Goal: Information Seeking & Learning: Learn about a topic

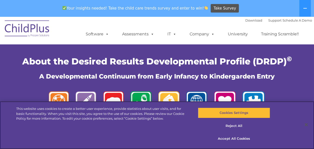
scroll to position [6, 0]
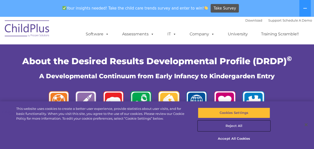
click at [232, 128] on button "Reject All" at bounding box center [234, 125] width 72 height 11
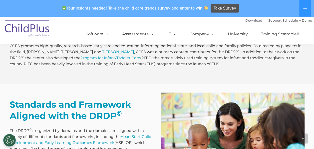
scroll to position [450, 0]
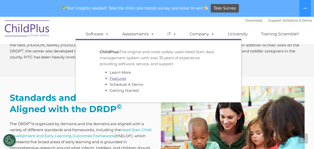
click at [115, 78] on link "Features" at bounding box center [118, 78] width 17 height 5
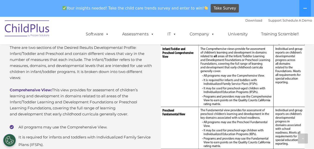
scroll to position [1164, 0]
click at [253, 21] on link "Download" at bounding box center [254, 20] width 17 height 4
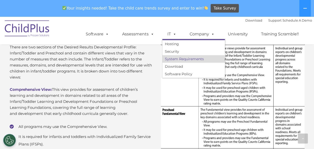
click at [174, 60] on link "System Requirements" at bounding box center [194, 59] width 63 height 8
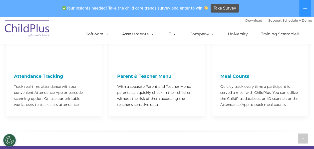
scroll to position [1295, 0]
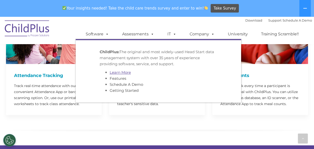
click at [119, 71] on link "Learn More" at bounding box center [120, 72] width 21 height 5
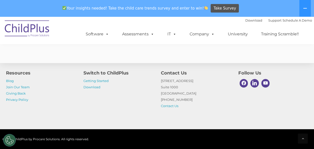
scroll to position [1254, 0]
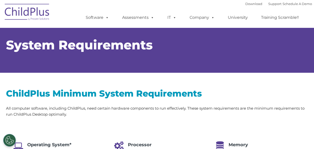
select select "MEDIUM"
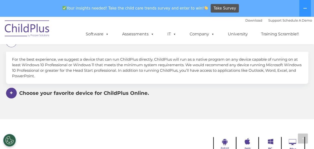
scroll to position [323, 0]
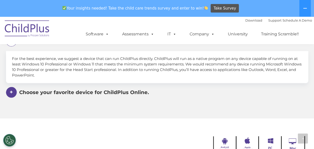
click at [14, 91] on span at bounding box center [11, 92] width 11 height 11
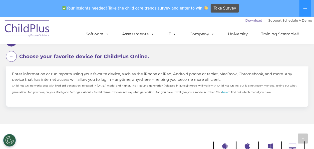
click at [251, 21] on link "Download" at bounding box center [254, 20] width 17 height 4
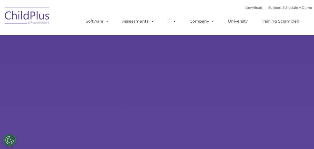
select select "MEDIUM"
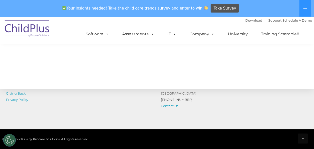
scroll to position [565, 0]
